Goal: Task Accomplishment & Management: Complete application form

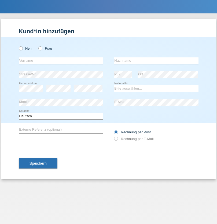
radio input "true"
click at [61, 61] on input "text" at bounding box center [61, 60] width 85 height 7
type input "[PERSON_NAME]"
click at [156, 61] on input "text" at bounding box center [156, 60] width 85 height 7
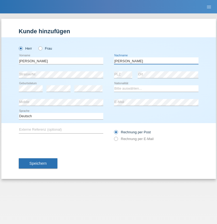
type input "[PERSON_NAME]"
select select "CH"
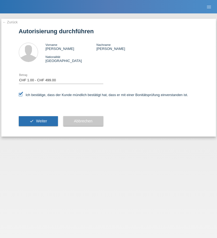
select select "1"
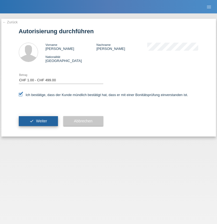
click at [38, 121] on span "Weiter" at bounding box center [41, 121] width 11 height 4
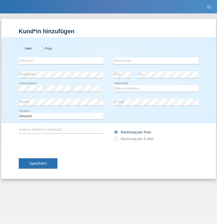
radio input "true"
click at [61, 61] on input "text" at bounding box center [61, 60] width 85 height 7
type input "Liliane"
click at [156, 61] on input "text" at bounding box center [156, 60] width 85 height 7
type input "Beyler"
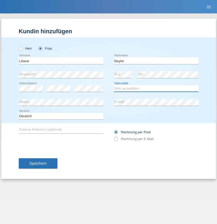
select select "TN"
select select "C"
select select "16"
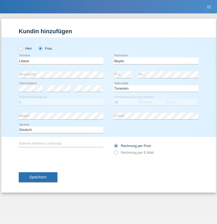
select select "03"
select select "2001"
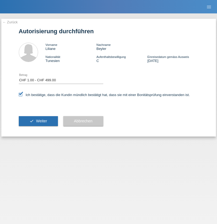
select select "1"
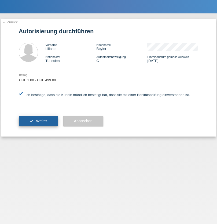
click at [38, 121] on span "Weiter" at bounding box center [41, 121] width 11 height 4
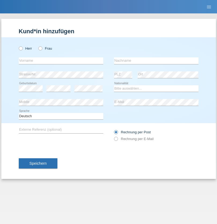
radio input "true"
click at [61, 61] on input "text" at bounding box center [61, 60] width 85 height 7
type input "Milos"
click at [156, 61] on input "text" at bounding box center [156, 60] width 85 height 7
type input "Antic"
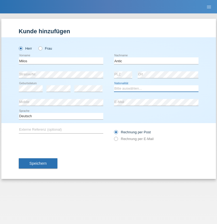
select select "CH"
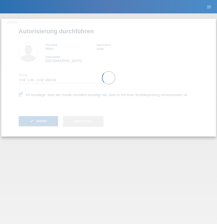
select select "1"
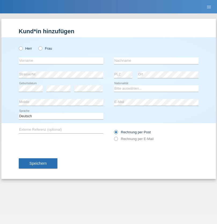
radio input "true"
click at [61, 61] on input "text" at bounding box center [61, 60] width 85 height 7
type input "Rakiye"
click at [156, 61] on input "text" at bounding box center [156, 60] width 85 height 7
type input "Demir"
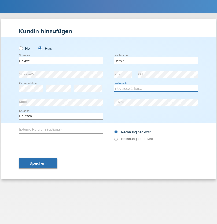
select select "TR"
select select "C"
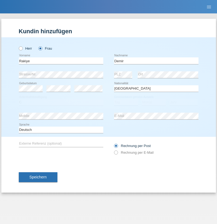
select select "18"
select select "06"
select select "2018"
